Goal: Find specific page/section

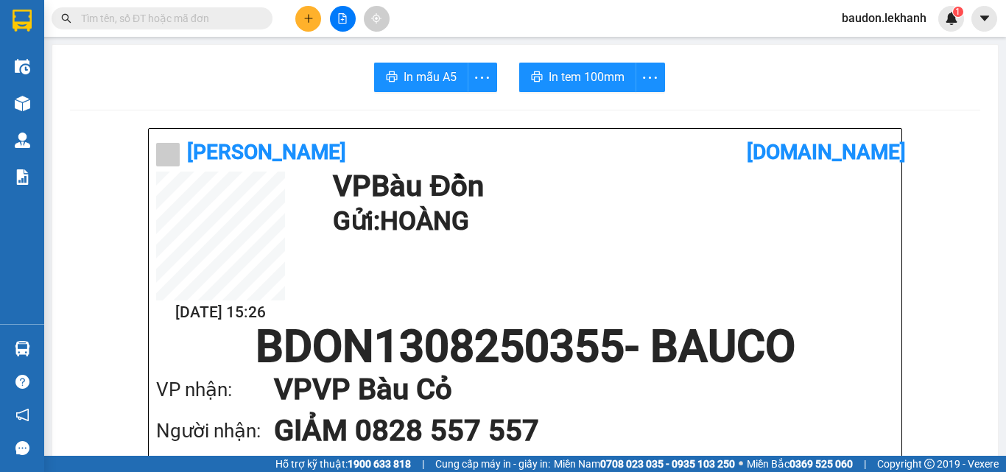
click at [230, 19] on input "text" at bounding box center [168, 18] width 174 height 16
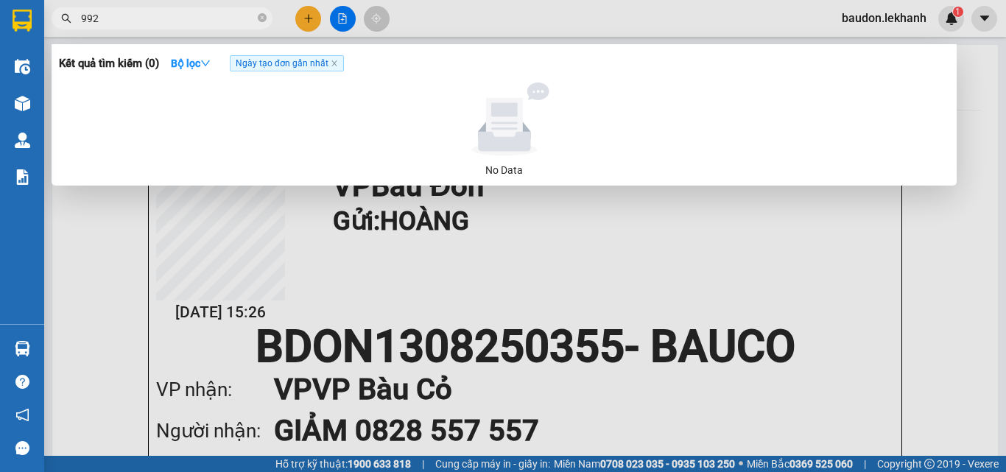
click at [144, 20] on input "992" at bounding box center [168, 18] width 174 height 16
click at [143, 18] on input "992" at bounding box center [168, 18] width 174 height 16
click at [146, 10] on input "992" at bounding box center [168, 18] width 174 height 16
type input "992"
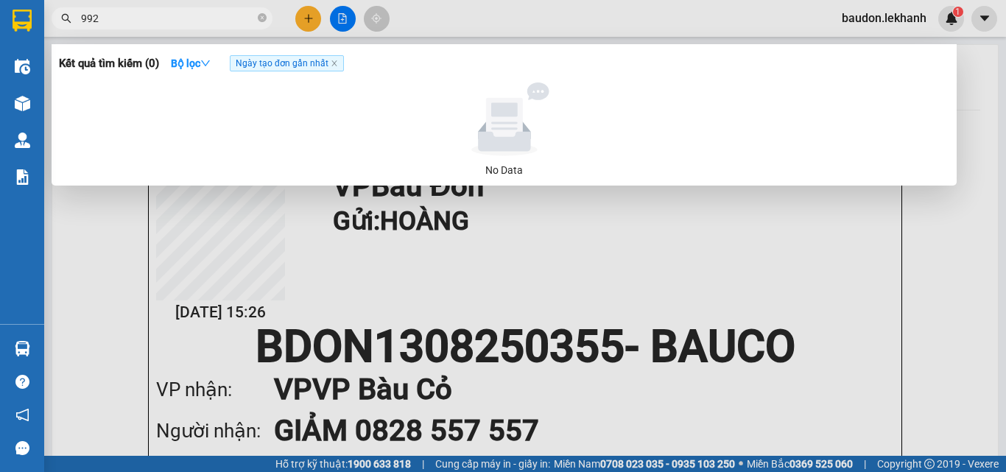
click at [113, 21] on span "992" at bounding box center [162, 18] width 221 height 22
click at [120, 19] on input "992" at bounding box center [168, 18] width 174 height 16
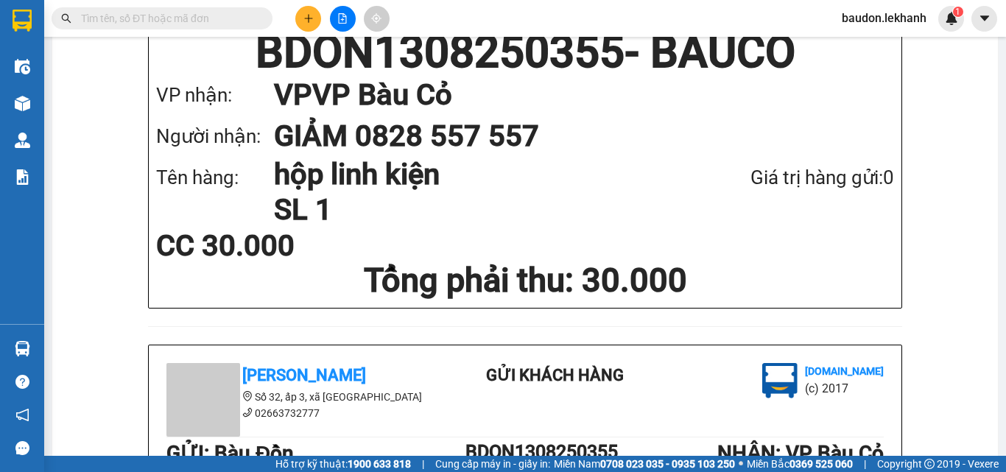
scroll to position [74, 0]
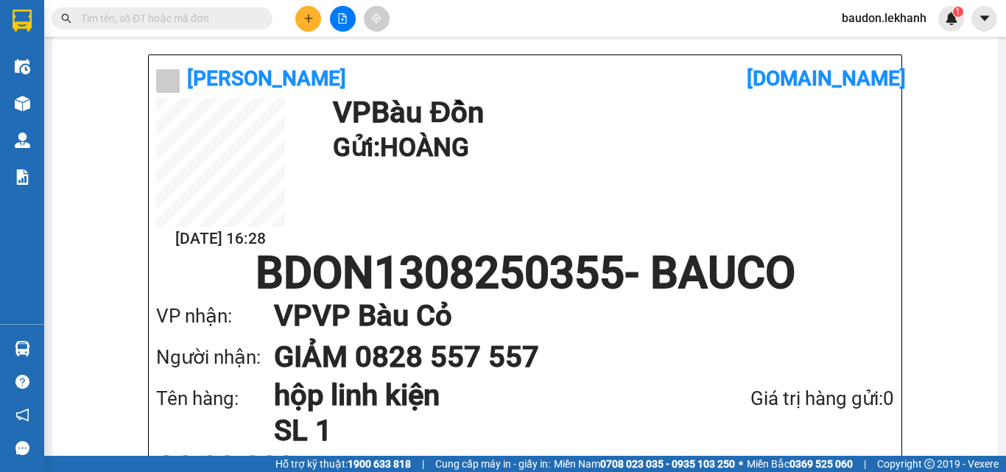
click at [174, 18] on input "text" at bounding box center [168, 18] width 174 height 16
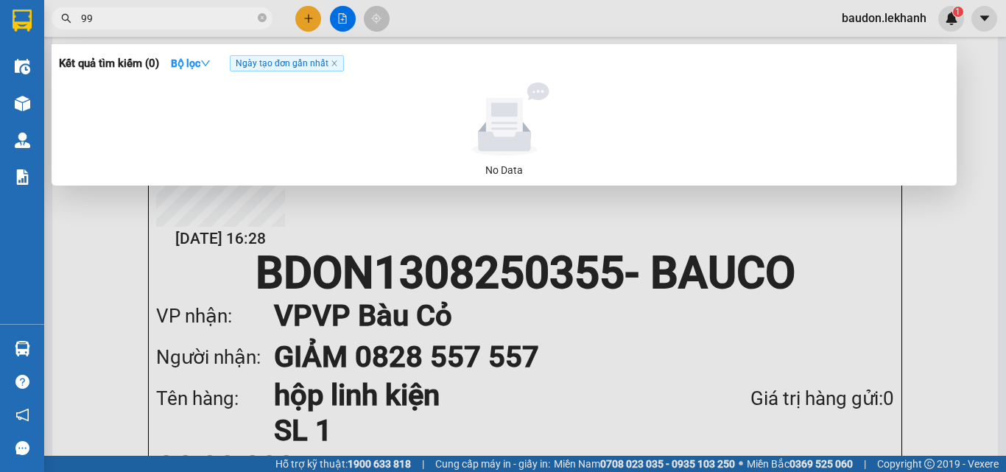
type input "992"
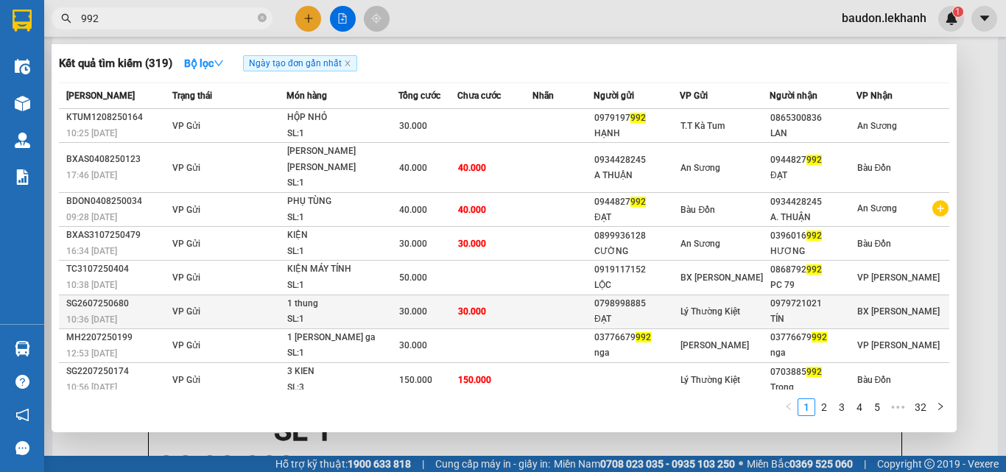
scroll to position [60, 0]
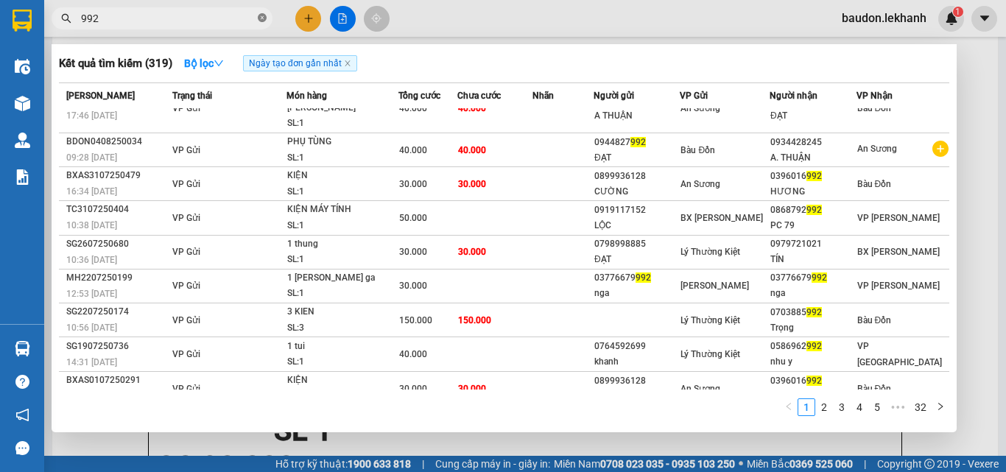
click at [264, 21] on icon "close-circle" at bounding box center [262, 17] width 9 height 9
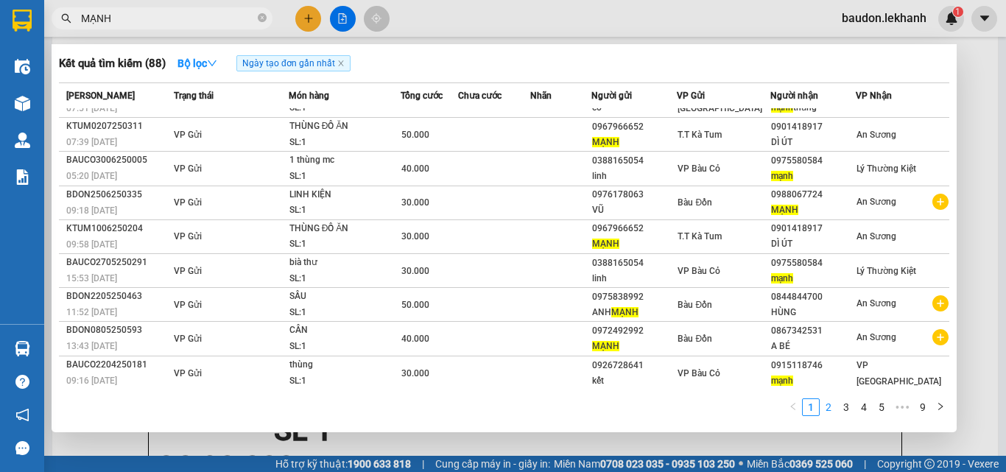
type input "MẠNH"
click at [826, 408] on link "2" at bounding box center [828, 407] width 16 height 16
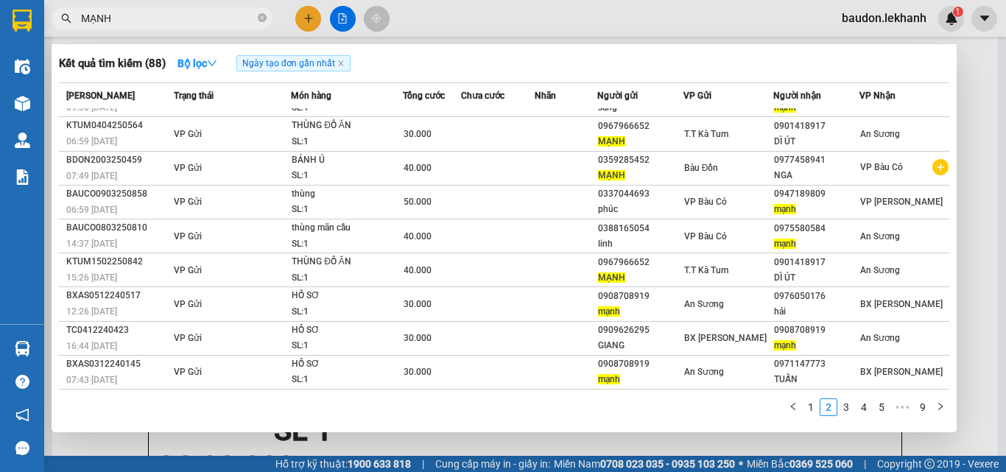
scroll to position [0, 0]
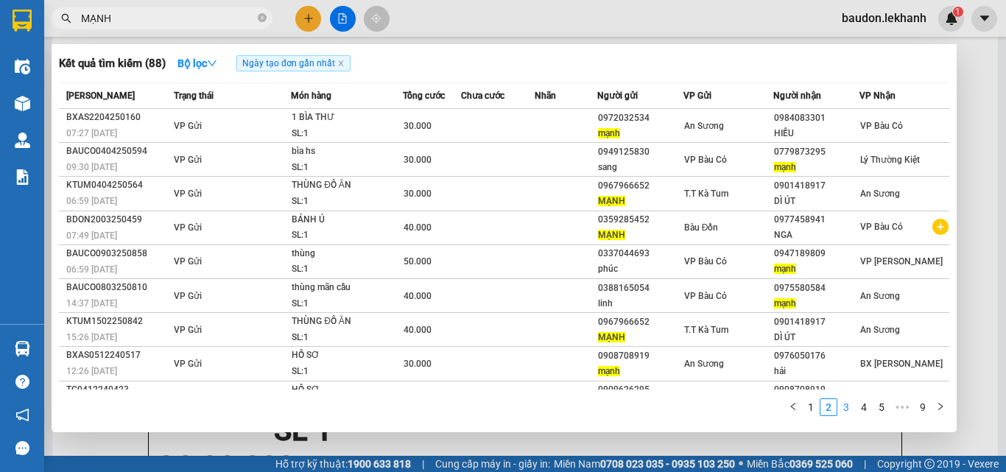
click at [847, 408] on link "3" at bounding box center [846, 407] width 16 height 16
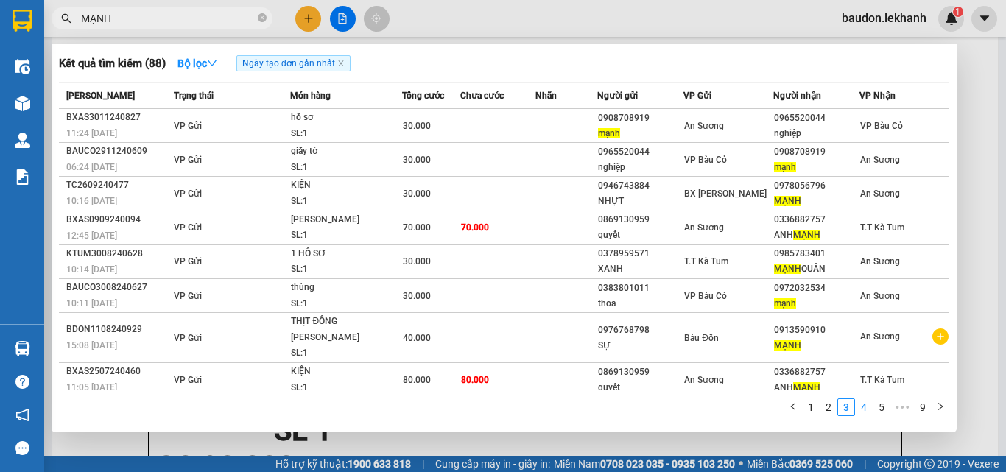
click at [861, 410] on link "4" at bounding box center [864, 407] width 16 height 16
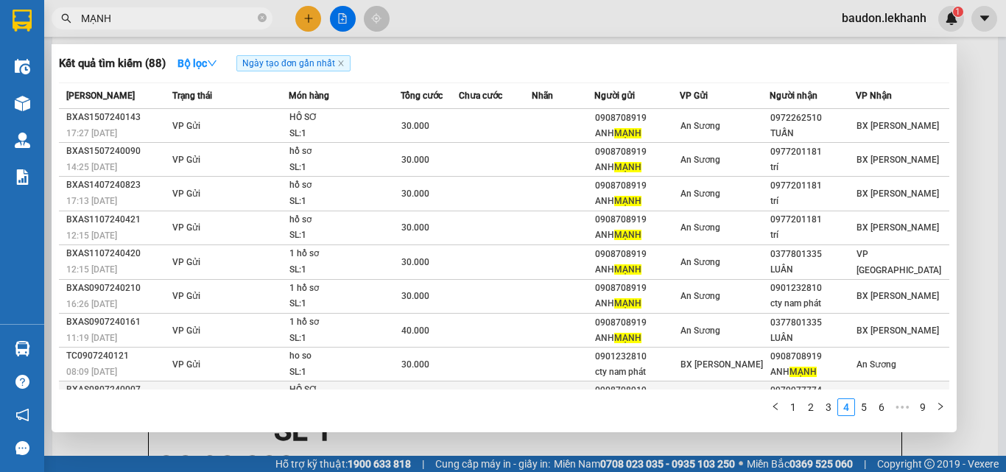
scroll to position [60, 0]
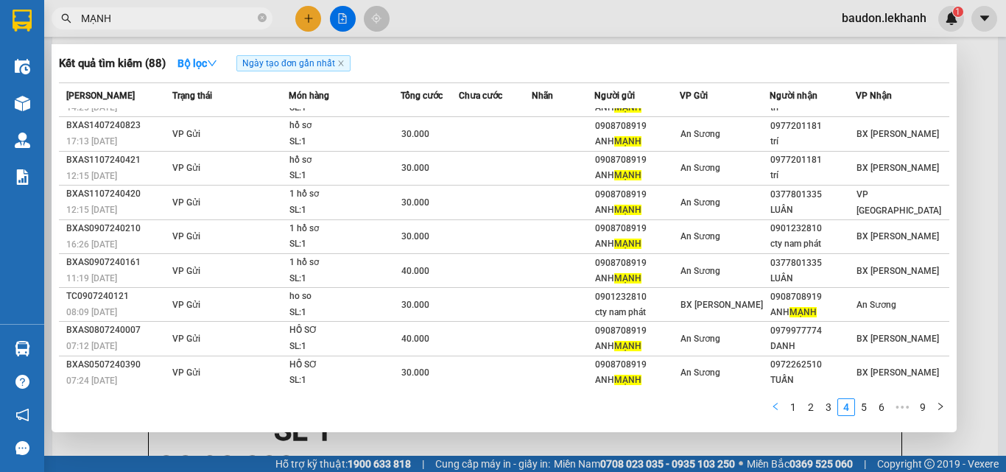
click at [773, 413] on button "button" at bounding box center [776, 407] width 18 height 18
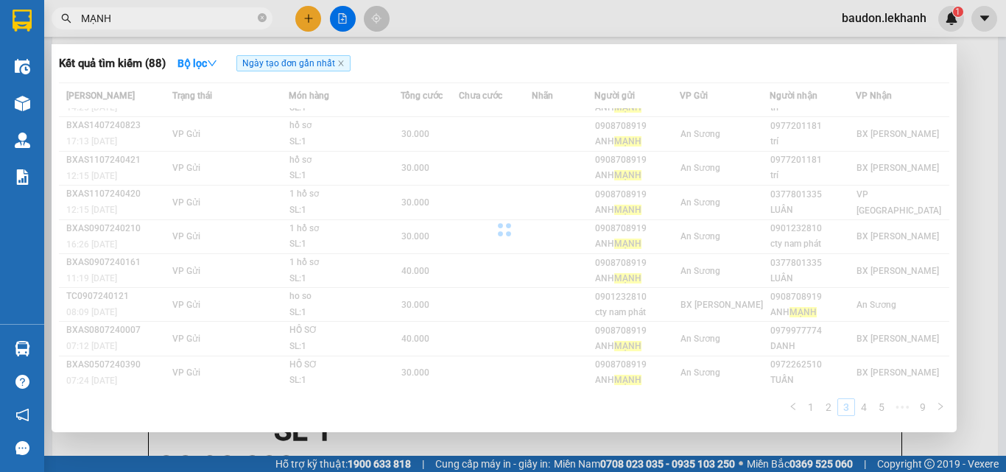
click at [773, 411] on div "Mã ĐH Trạng thái Món hàng Tổng cước Chưa cước Nhãn Người gửi VP Gửi Người nhận …" at bounding box center [504, 253] width 890 height 342
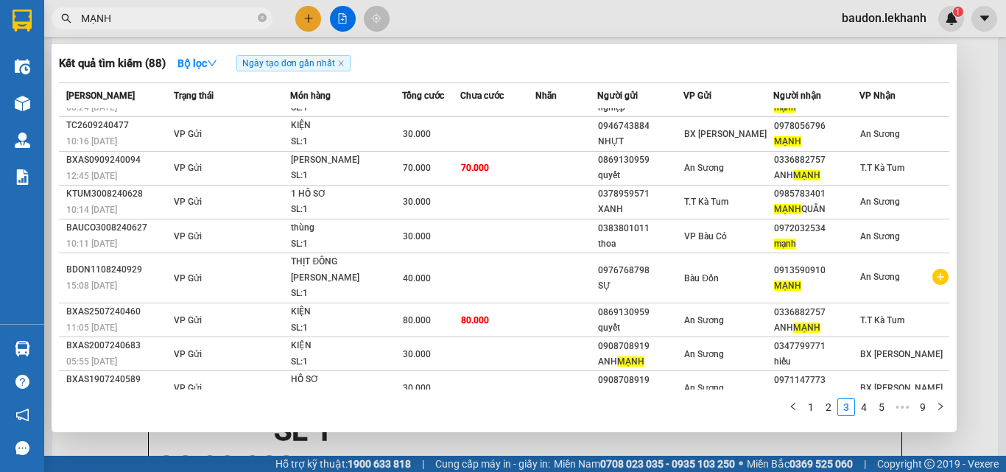
click at [776, 407] on div "1 2 3 4 5 ••• 9" at bounding box center [504, 411] width 890 height 27
click at [267, 20] on span "MẠNH" at bounding box center [162, 18] width 221 height 22
click at [265, 20] on span "MẠNH" at bounding box center [162, 18] width 221 height 22
click at [263, 18] on icon "close-circle" at bounding box center [262, 17] width 9 height 9
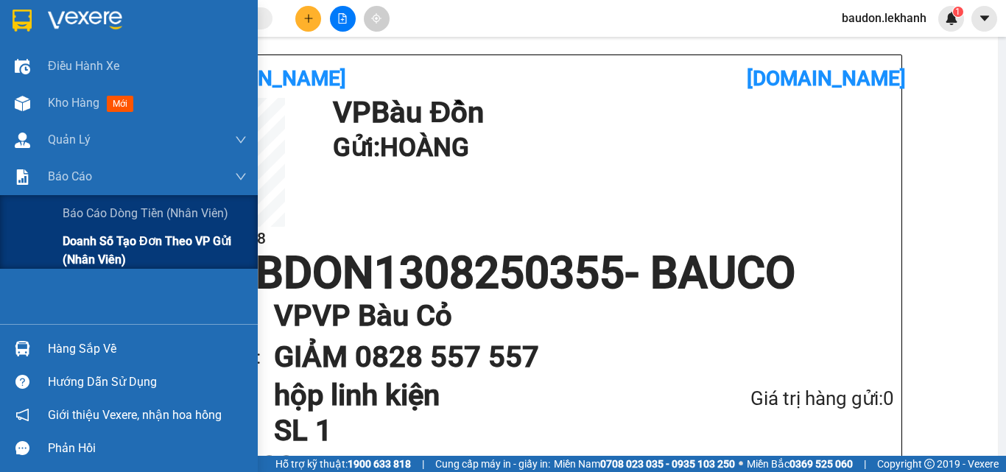
click at [87, 251] on span "Doanh số tạo đơn theo VP gửi (nhân viên)" at bounding box center [155, 250] width 184 height 37
